Goal: Find specific page/section: Find specific page/section

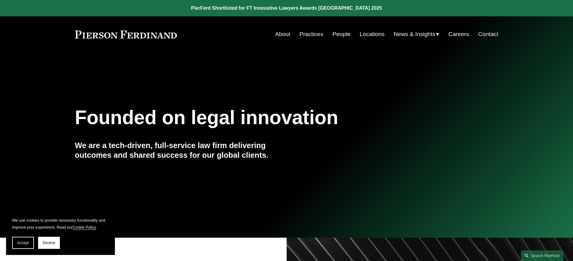
click at [278, 35] on link "About" at bounding box center [282, 33] width 15 height 11
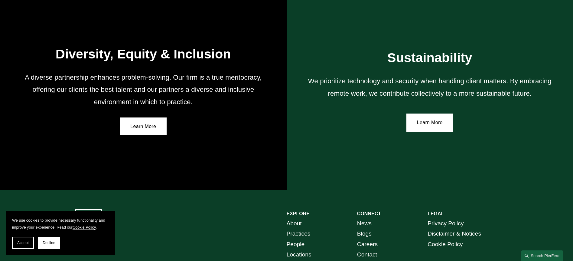
scroll to position [1128, 0]
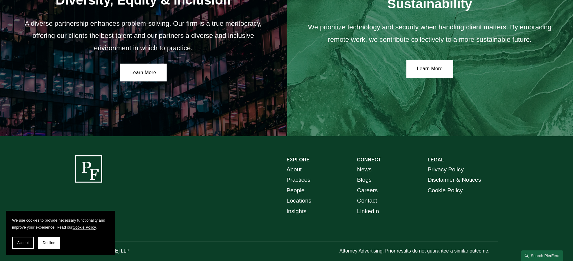
click at [301, 164] on link "About" at bounding box center [294, 169] width 15 height 11
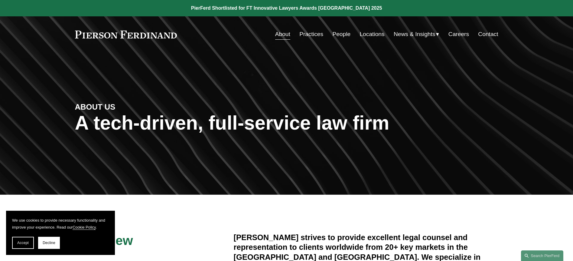
click at [340, 37] on link "People" at bounding box center [341, 33] width 18 height 11
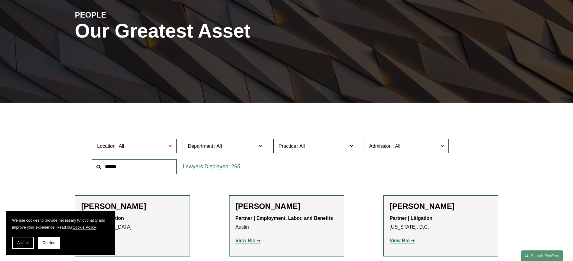
scroll to position [93, 0]
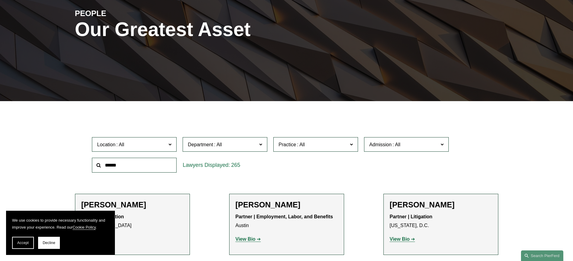
click at [136, 158] on input "text" at bounding box center [134, 165] width 85 height 15
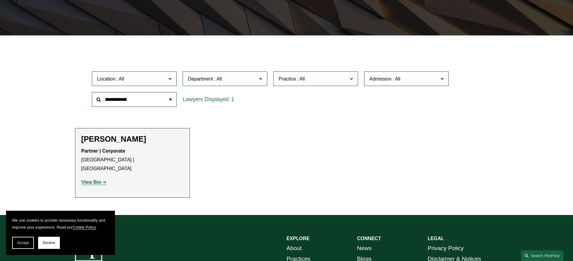
scroll to position [159, 0]
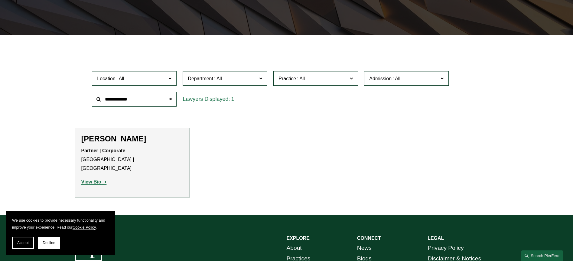
type input "**********"
click at [93, 179] on strong "View Bio" at bounding box center [91, 181] width 20 height 5
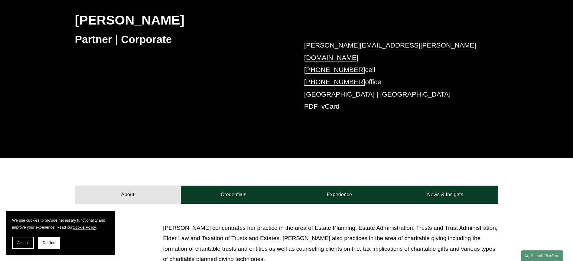
scroll to position [181, 0]
